Goal: Task Accomplishment & Management: Use online tool/utility

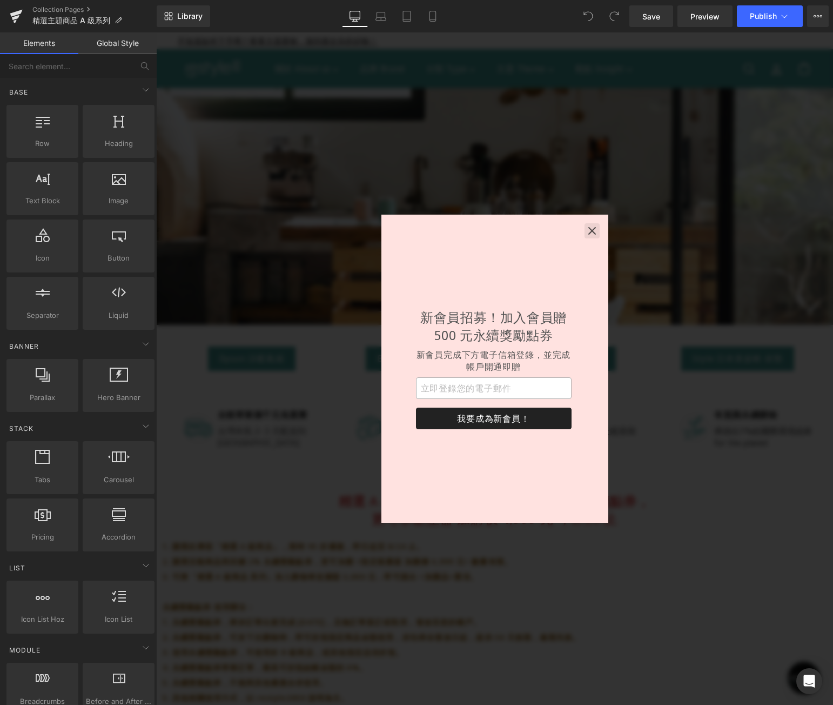
click at [591, 229] on icon "button" at bounding box center [592, 231] width 8 height 8
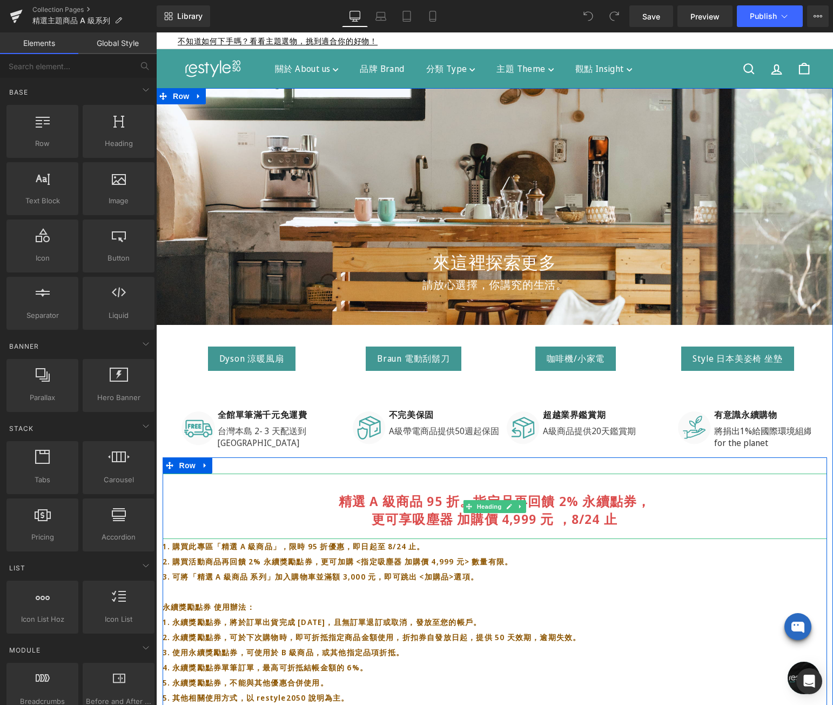
click at [576, 519] on strong "精選 A 級商品 95 折。指定品再回饋 2% 永續點券， 更可享吸塵器 加購價 4,999 元 ，8/24 止" at bounding box center [495, 510] width 312 height 36
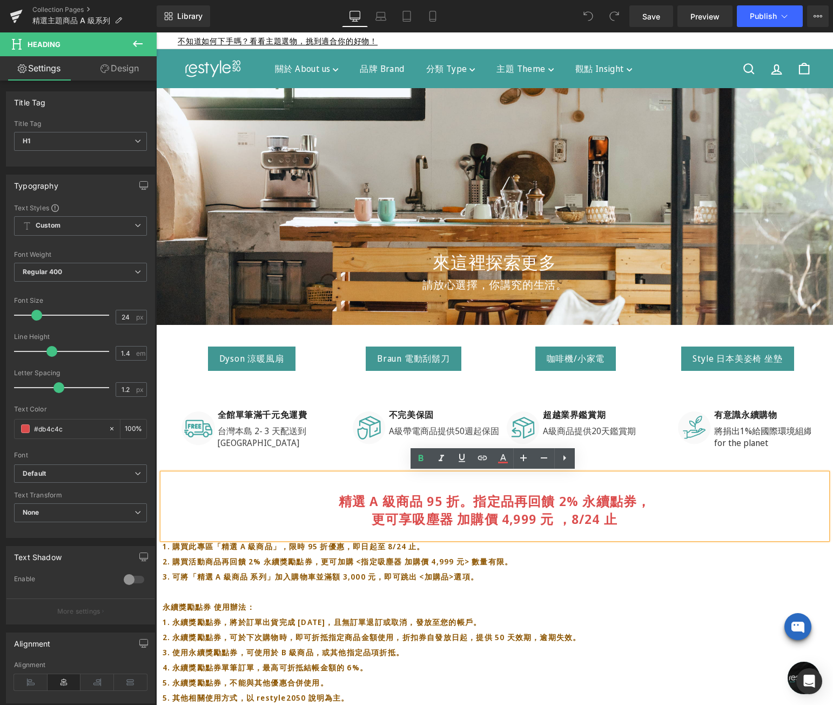
click at [577, 515] on strong "精選 A 級商品 95 折。指定品再回饋 2% 永續點券， 更可享吸塵器 加購價 4,999 元 ，8/24 止" at bounding box center [495, 510] width 312 height 36
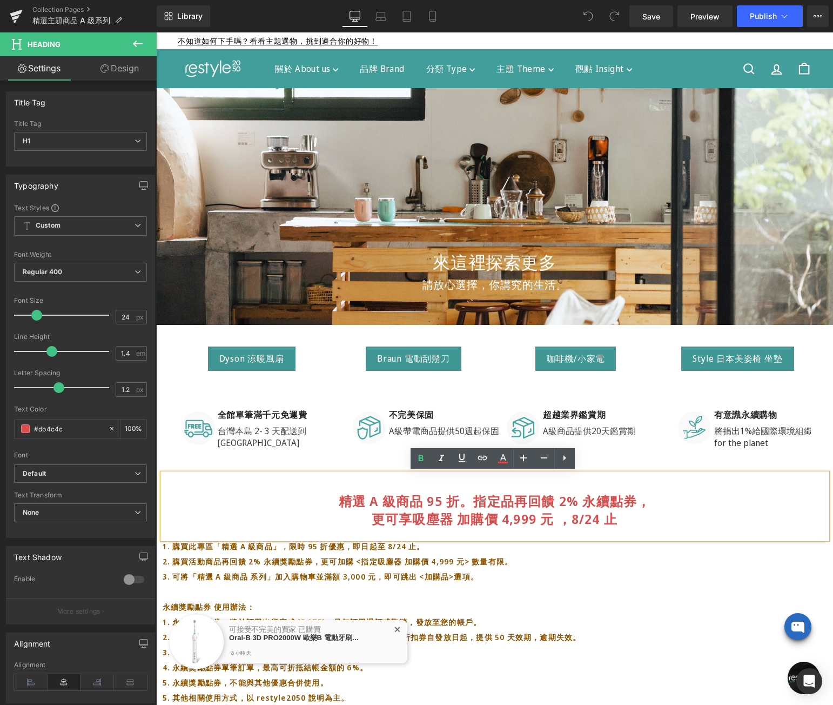
click at [576, 515] on strong "精選 A 級商品 95 折。指定品再回饋 2% 永續點券， 更可享吸塵器 加購價 4,999 元 ，8/24 止" at bounding box center [495, 510] width 312 height 36
click at [570, 513] on strong "精選 A 級商品 95 折。指定品再回饋 2% 永續點券， 更可享吸塵器 加購價 4,999 元 ，8/24 止" at bounding box center [495, 510] width 312 height 36
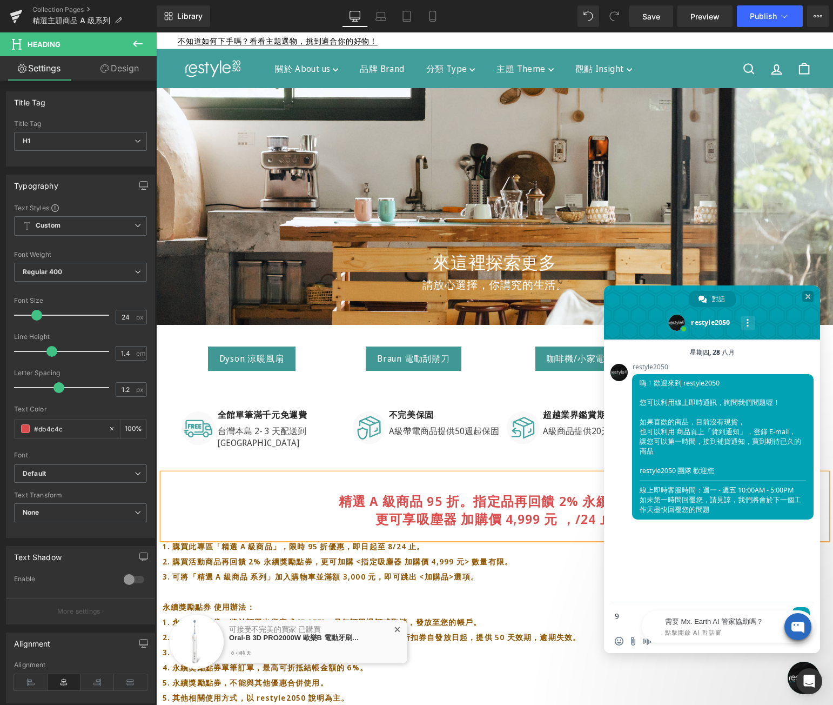
type textarea "9"
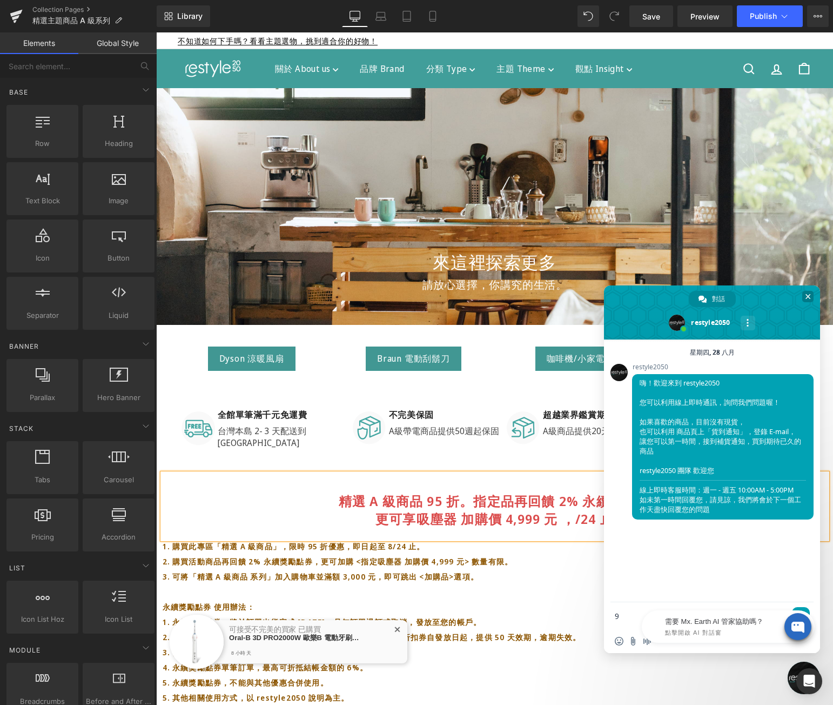
click at [806, 296] on span "關閉聊天" at bounding box center [808, 296] width 5 height 7
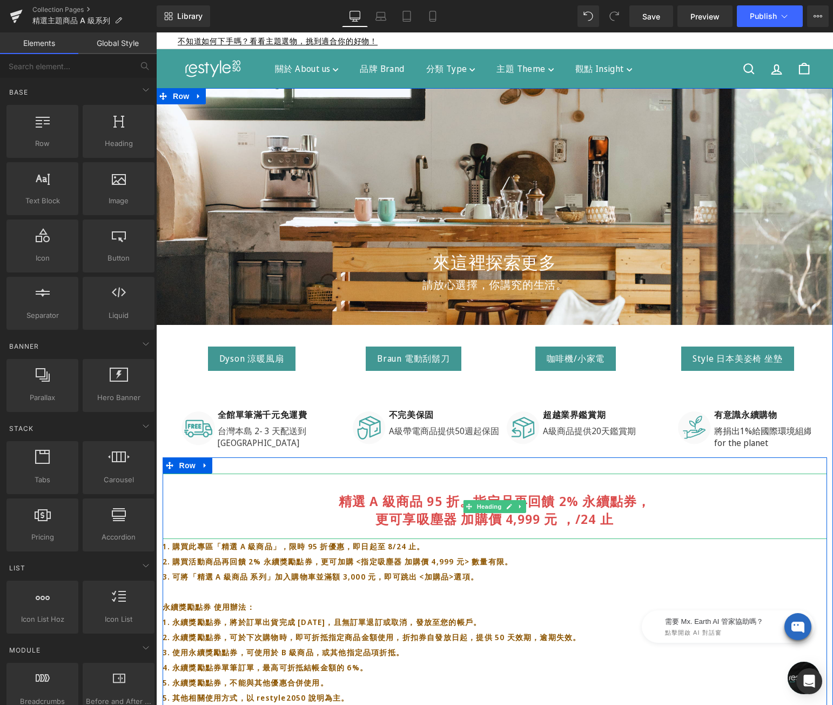
click at [573, 522] on strong "精選 A 級商品 95 折。指定品再回饋 2% 永續點券， 更可享吸塵器 加購價 4,999 元 ，/24 止" at bounding box center [495, 510] width 312 height 36
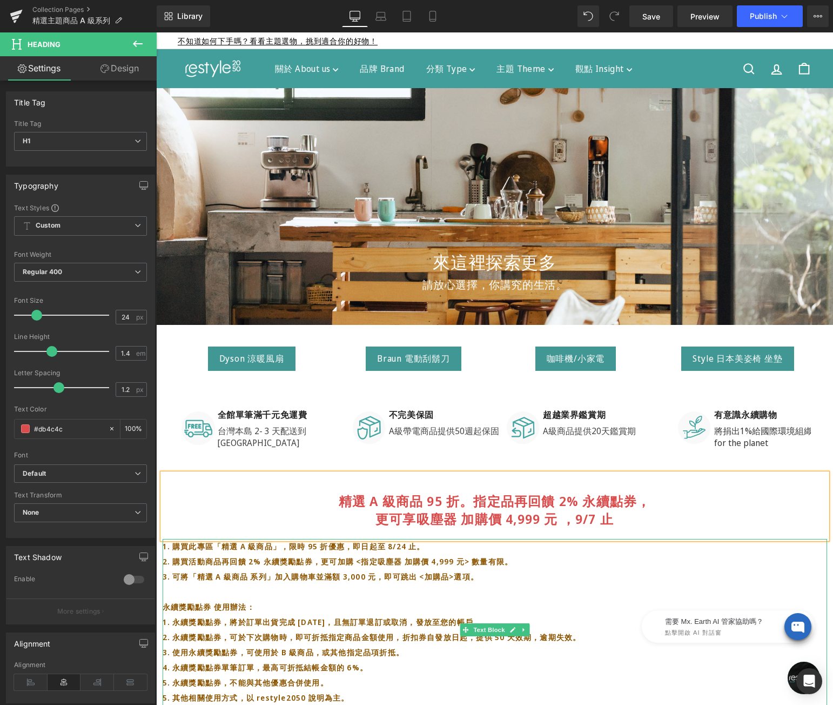
scroll to position [16, 0]
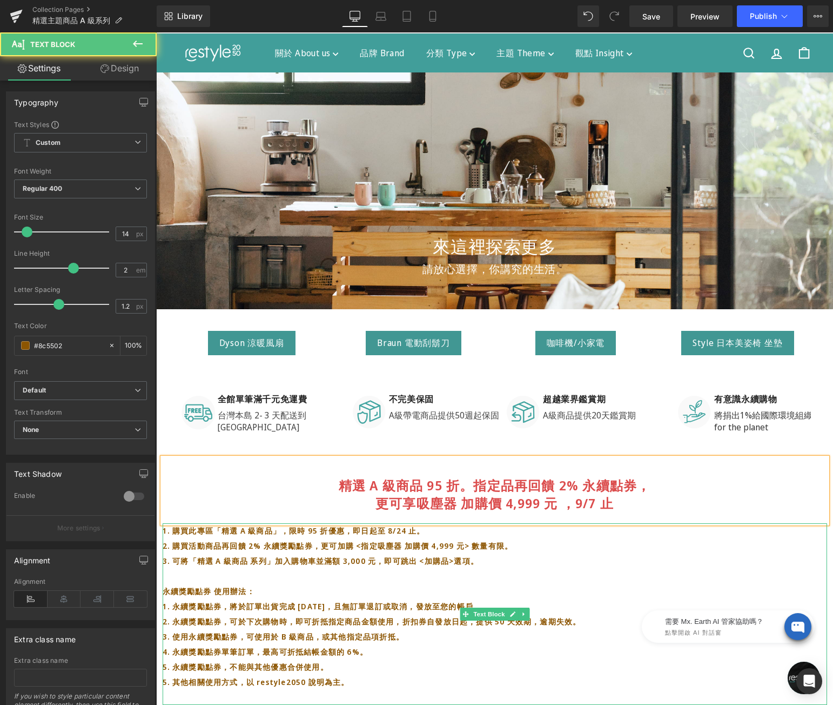
click at [400, 529] on strong "1. 購買此專區「精選 A 級商品」，限時 95 折優惠，即日起至 8/24 止。" at bounding box center [294, 530] width 263 height 10
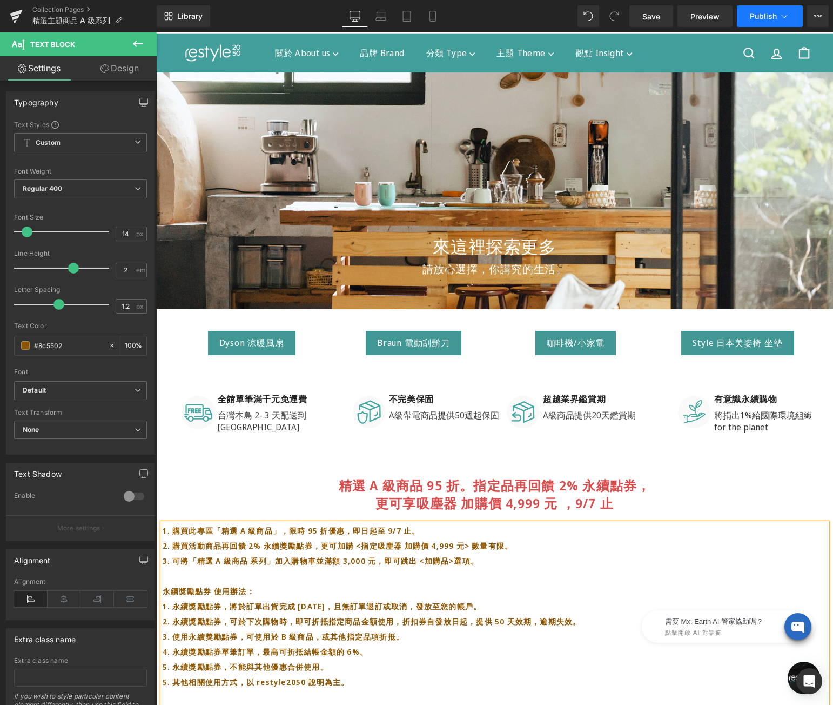
click at [757, 19] on span "Publish" at bounding box center [763, 16] width 27 height 9
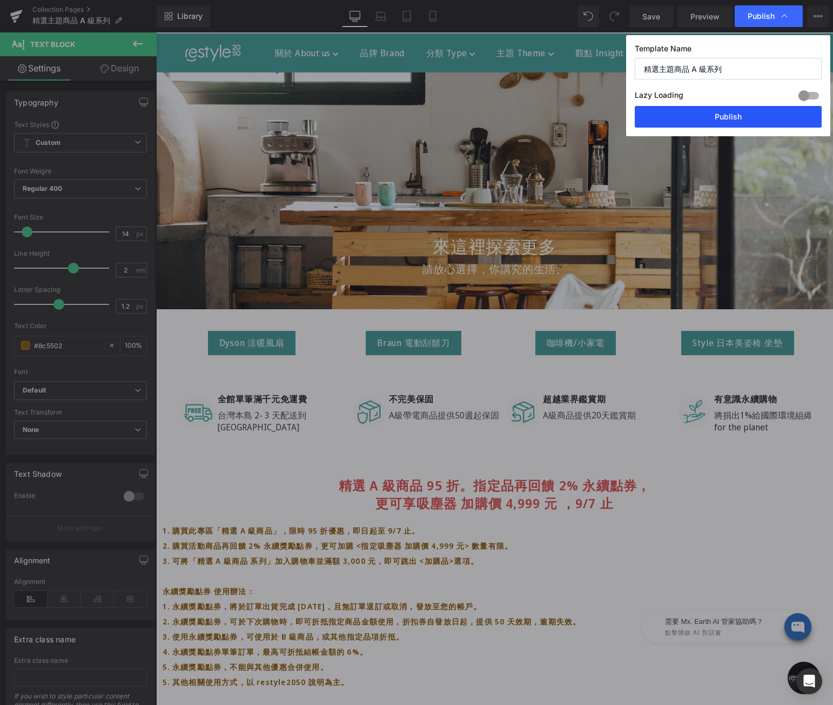
click at [317, 364] on button "Publish" at bounding box center [317, 366] width 2 height 4
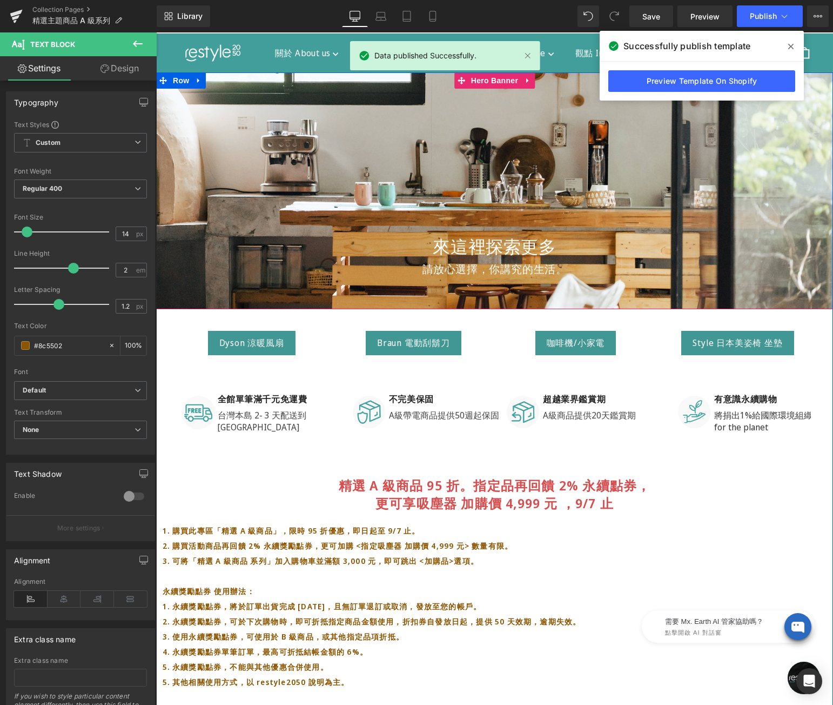
drag, startPoint x: 792, startPoint y: 44, endPoint x: 635, endPoint y: 1, distance: 163.1
click at [0, 0] on icon at bounding box center [0, 0] width 0 height 0
